Goal: Communication & Community: Answer question/provide support

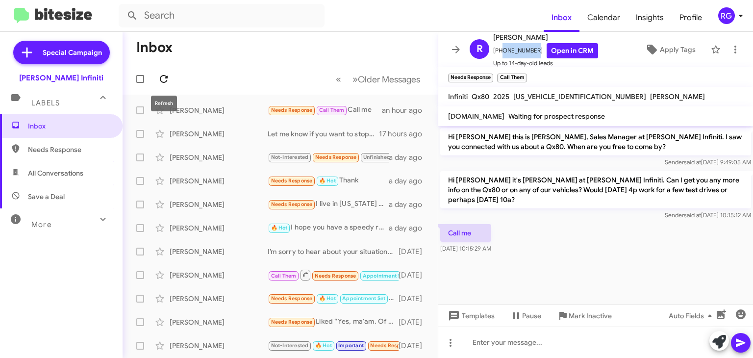
click at [158, 76] on icon at bounding box center [164, 79] width 12 height 12
click at [165, 82] on icon at bounding box center [164, 79] width 8 height 8
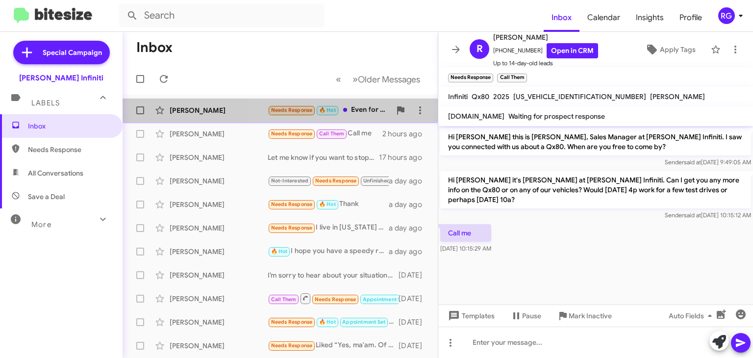
click at [366, 108] on div "Needs Response 🔥 Hot Even for me" at bounding box center [329, 109] width 123 height 11
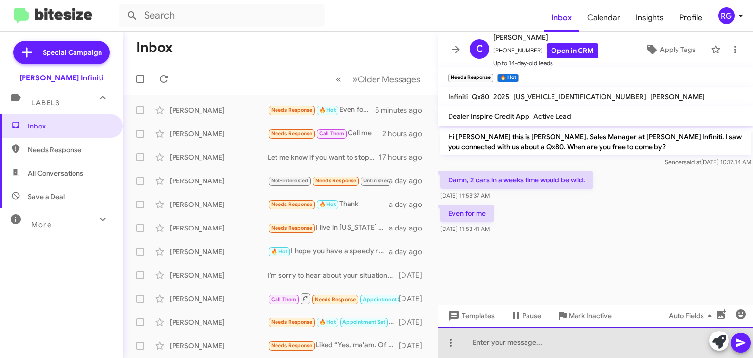
click at [543, 344] on div at bounding box center [596, 342] width 315 height 31
click at [474, 345] on div "Thank you for your business. This was an AI generated message." at bounding box center [596, 342] width 315 height 31
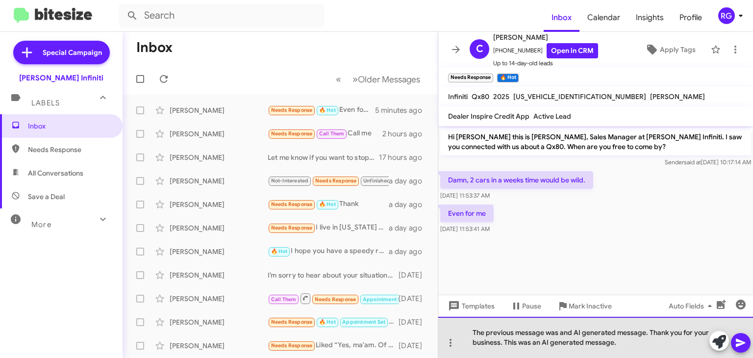
drag, startPoint x: 504, startPoint y: 344, endPoint x: 628, endPoint y: 344, distance: 123.6
click at [628, 344] on div "The previous message was and AI generated message. Thank you for your business.…" at bounding box center [596, 337] width 315 height 41
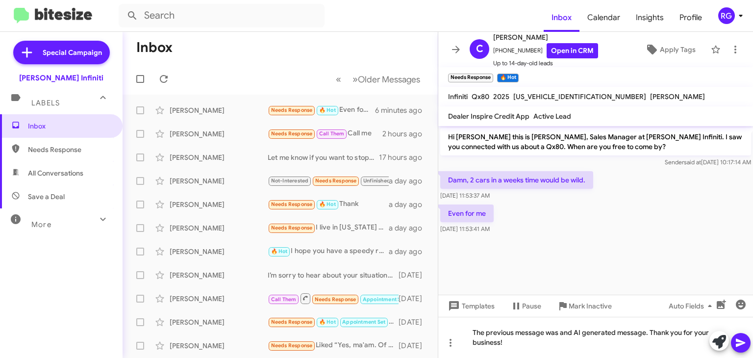
click at [742, 339] on icon at bounding box center [741, 343] width 12 height 12
